Goal: Information Seeking & Learning: Find specific fact

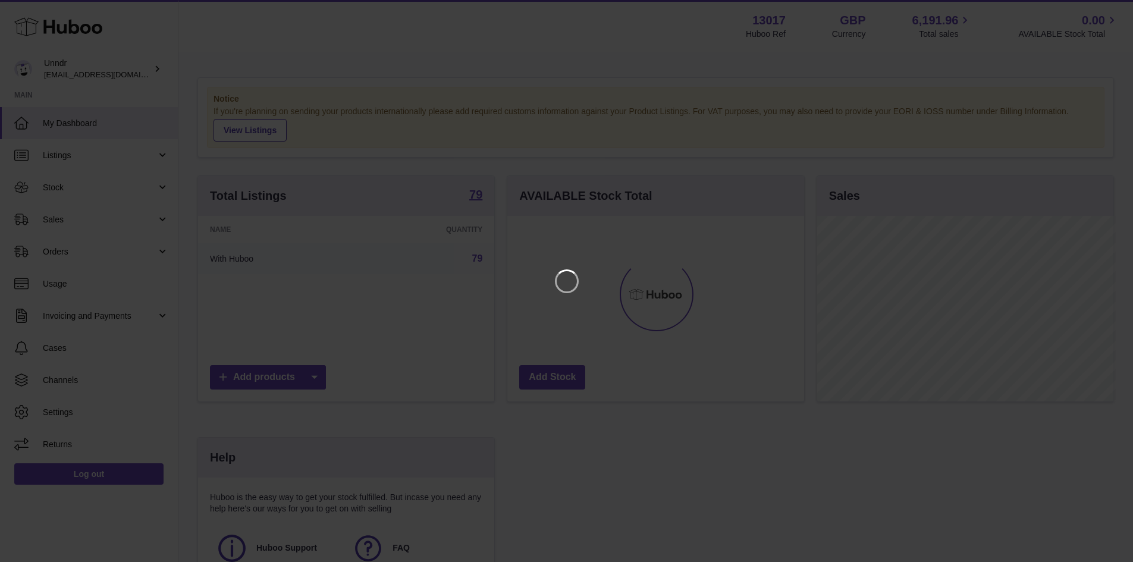
scroll to position [186, 300]
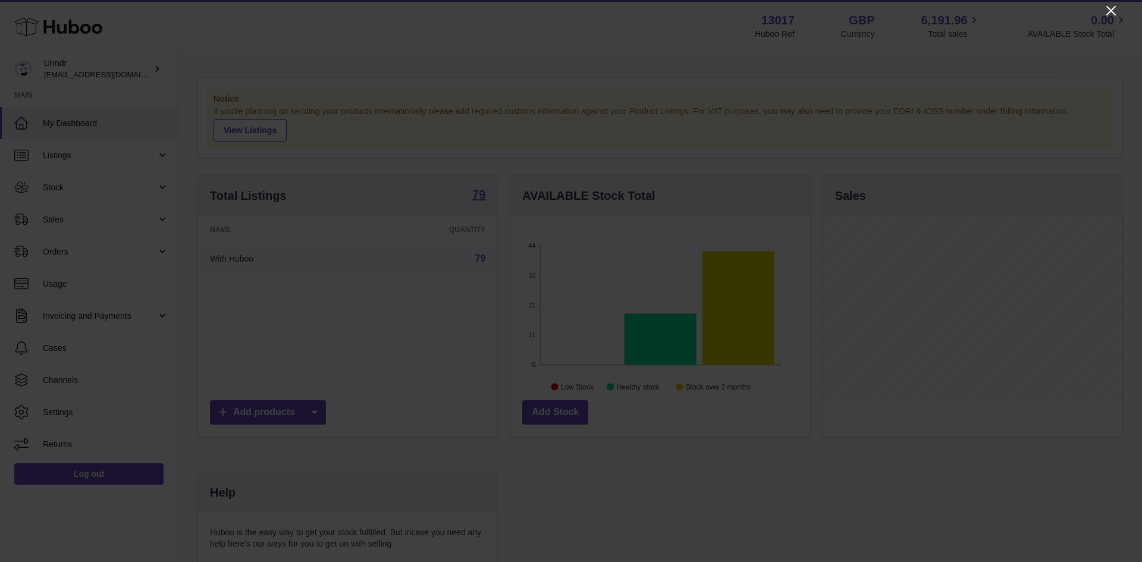
click at [1112, 5] on icon "Close" at bounding box center [1111, 11] width 14 height 14
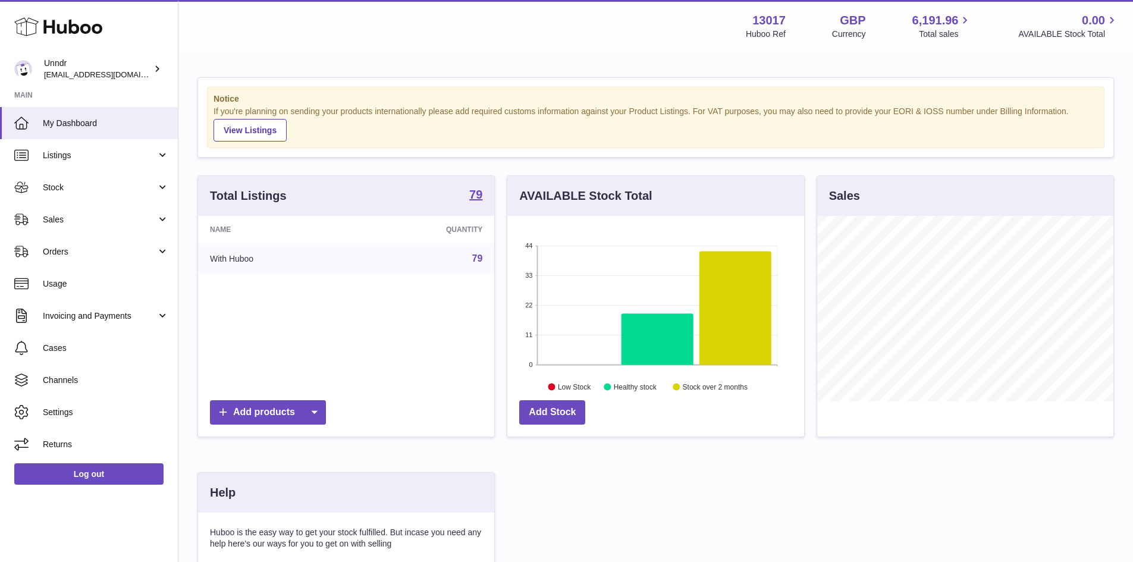
scroll to position [594469, 594358]
click at [93, 230] on link "Sales" at bounding box center [89, 219] width 178 height 32
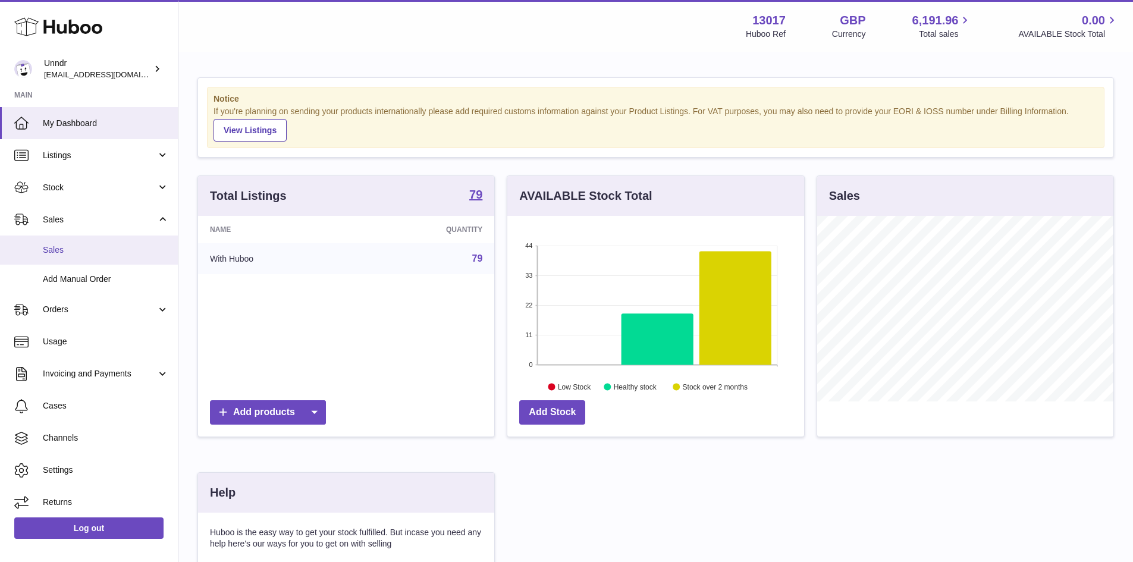
click at [123, 256] on link "Sales" at bounding box center [89, 249] width 178 height 29
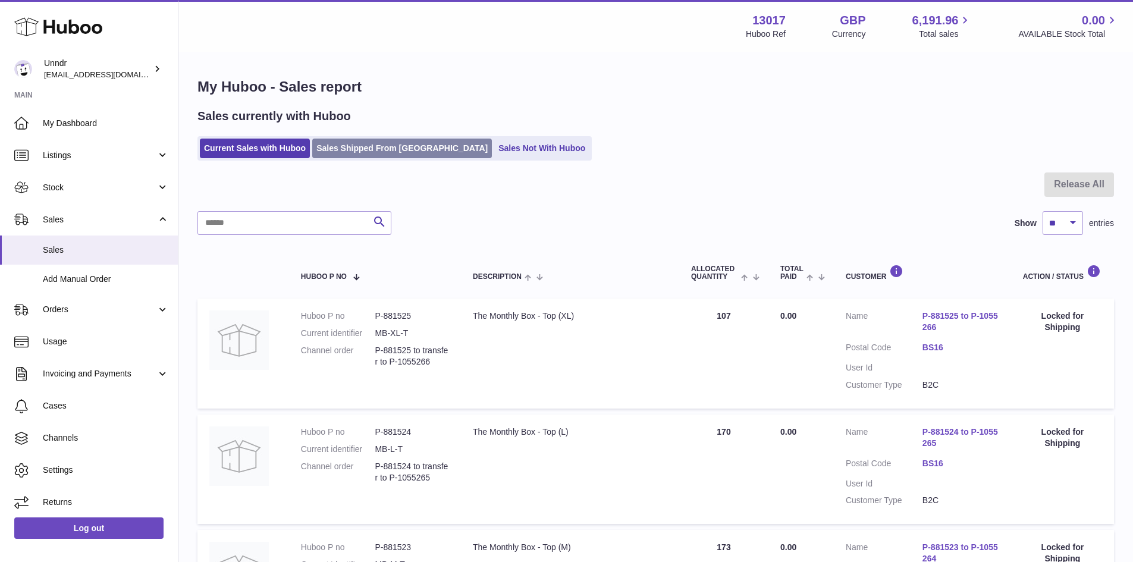
click at [383, 152] on link "Sales Shipped From [GEOGRAPHIC_DATA]" at bounding box center [402, 149] width 180 height 20
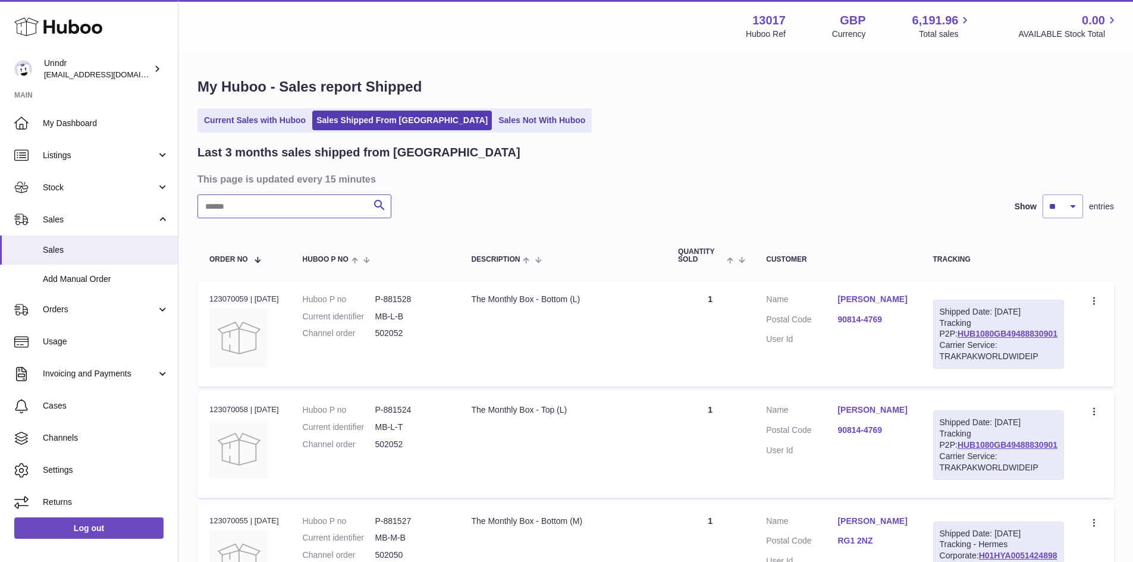
click at [285, 218] on input "text" at bounding box center [294, 206] width 194 height 24
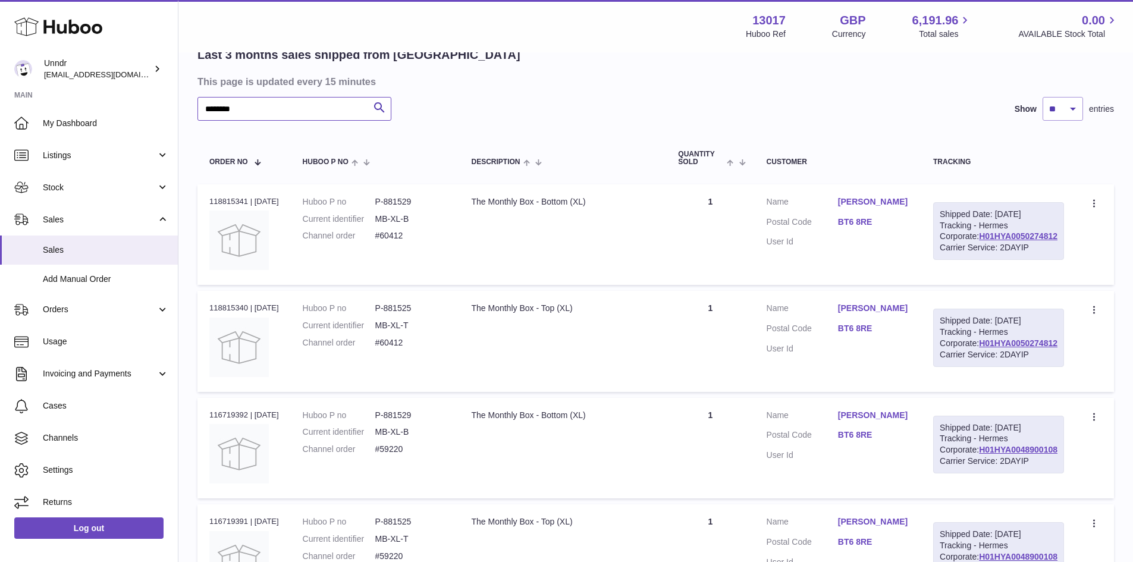
scroll to position [119, 0]
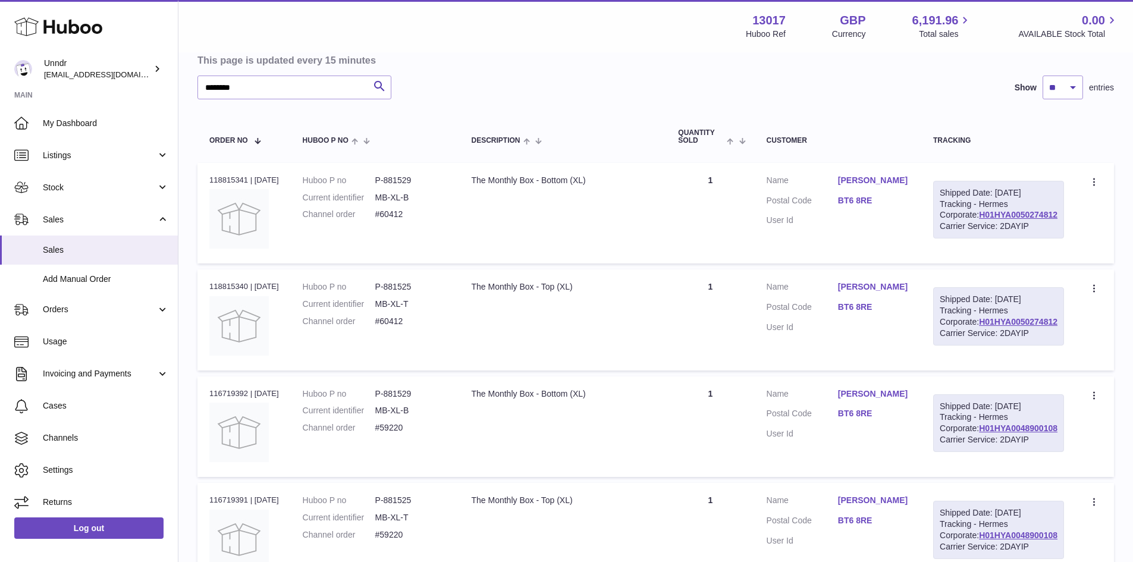
click at [877, 446] on dl "Customer Name Jess Virdi Postal Code BT6 8RE User Id" at bounding box center [838, 417] width 143 height 58
click at [893, 422] on dd "BT6 8RE" at bounding box center [873, 415] width 71 height 14
click at [891, 419] on link "BT6 8RE" at bounding box center [873, 413] width 71 height 11
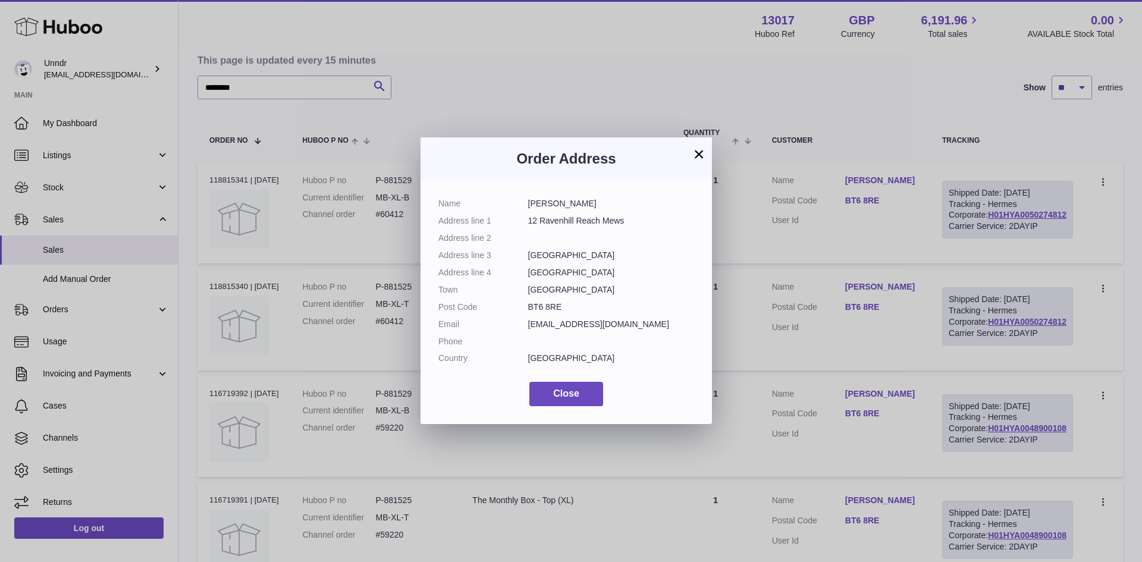
click at [698, 155] on button "×" at bounding box center [699, 154] width 14 height 14
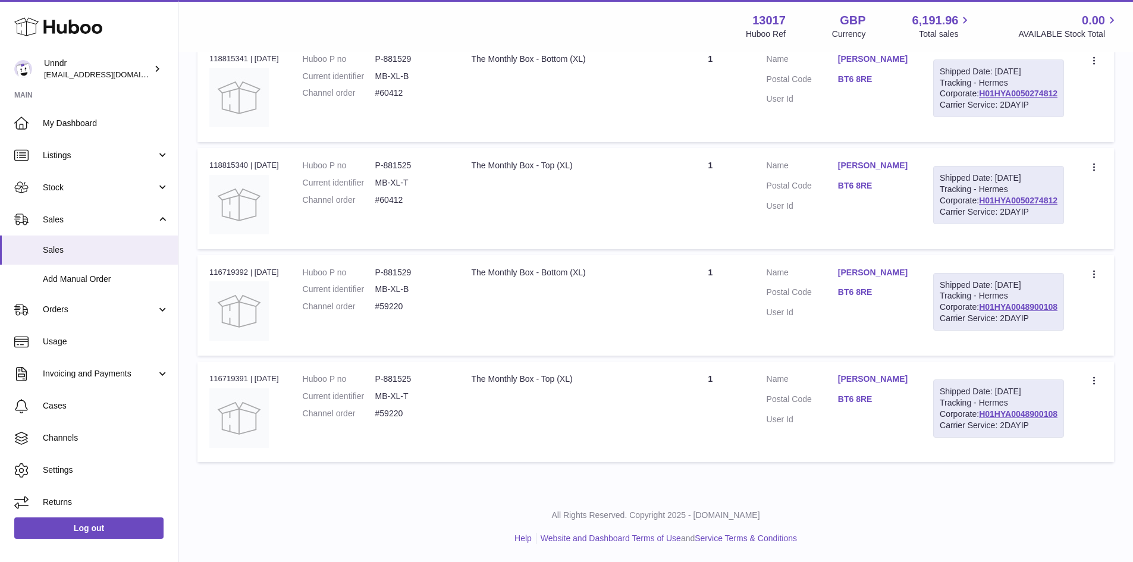
scroll to position [0, 0]
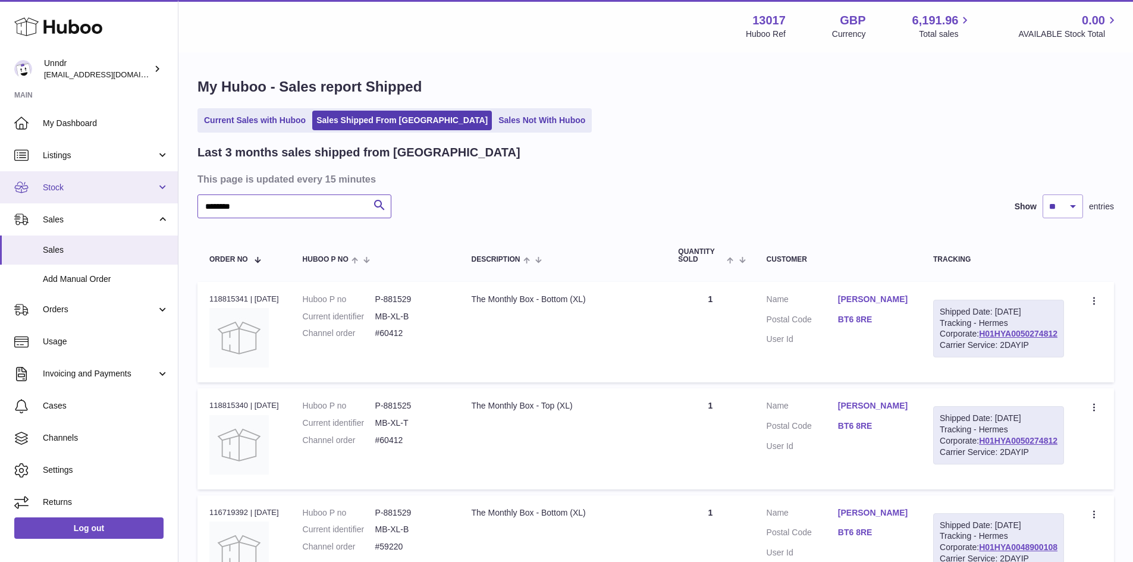
drag, startPoint x: 271, startPoint y: 210, endPoint x: 9, endPoint y: 202, distance: 262.4
click at [9, 202] on div "Huboo Unndr internalAdmin-13017@internal.huboo.com Main My Dashboard Listings N…" at bounding box center [566, 401] width 1133 height 802
type input "*********"
click at [278, 202] on input "*********" at bounding box center [294, 206] width 194 height 24
